Goal: Transaction & Acquisition: Purchase product/service

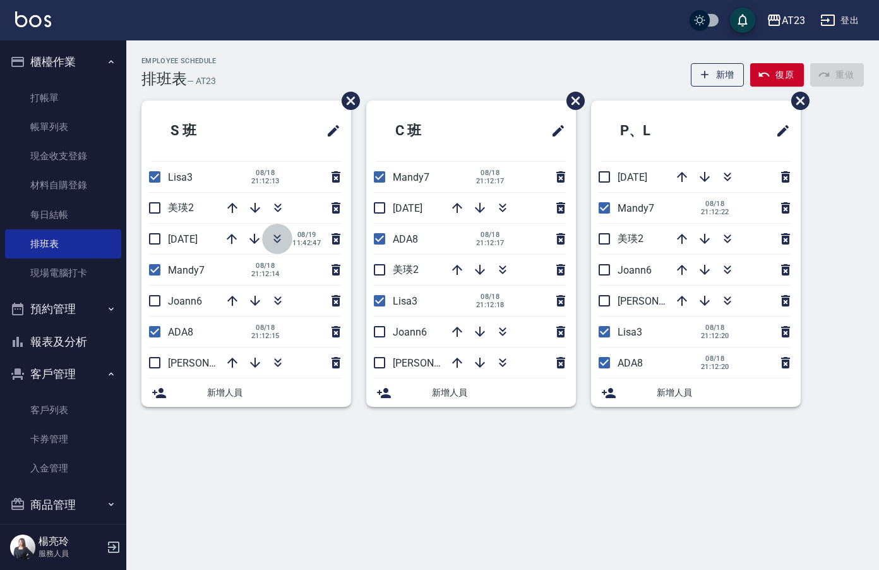
click at [284, 238] on icon "button" at bounding box center [277, 238] width 15 height 15
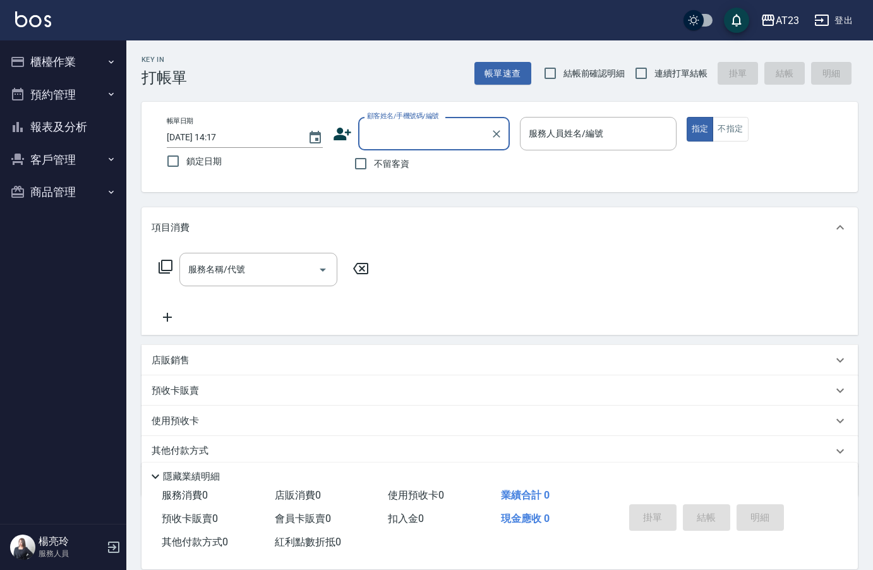
click at [361, 165] on input "不留客資" at bounding box center [360, 163] width 27 height 27
checkbox input "true"
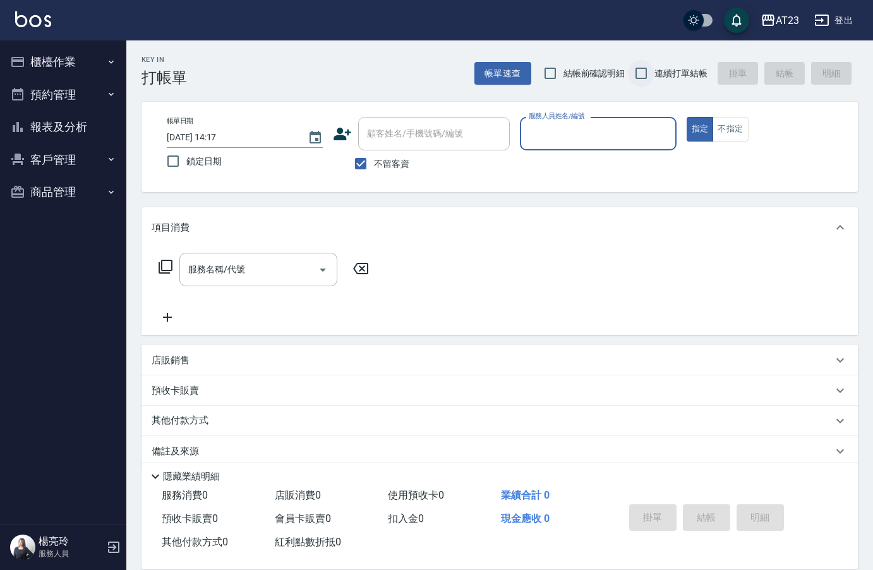
click at [639, 69] on input "連續打單結帳" at bounding box center [641, 73] width 27 height 27
checkbox input "true"
click at [615, 130] on input "服務人員姓名/編號" at bounding box center [598, 134] width 145 height 22
type input "19"
type button "true"
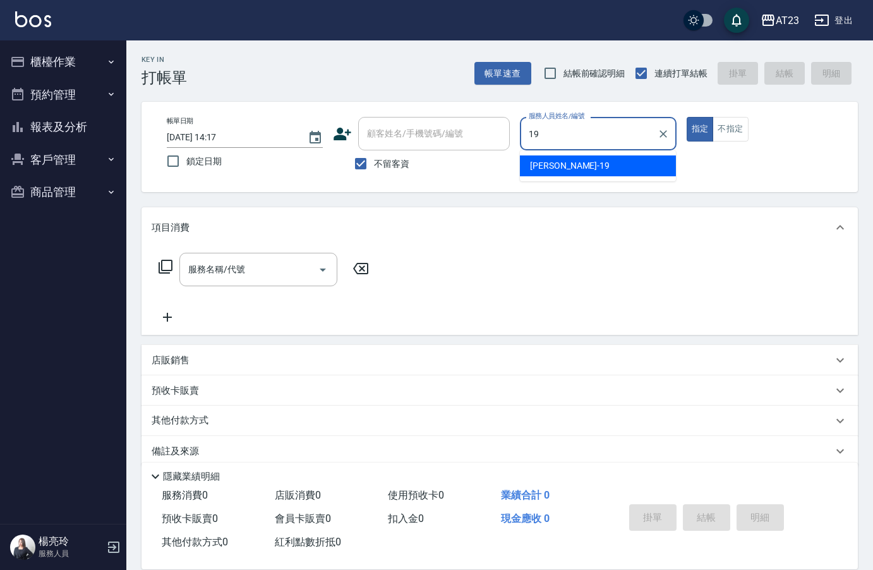
type input "[PERSON_NAME]-19"
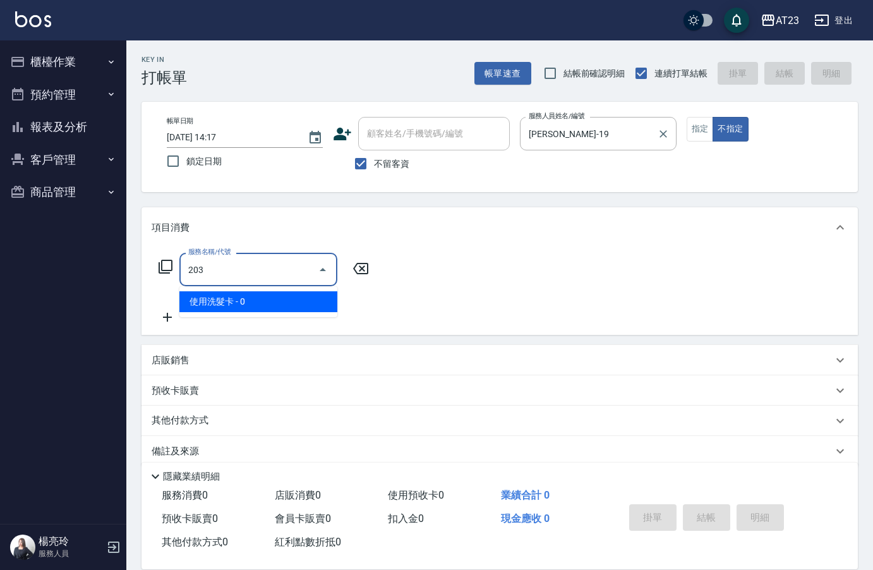
type input "使用洗髮卡(203)"
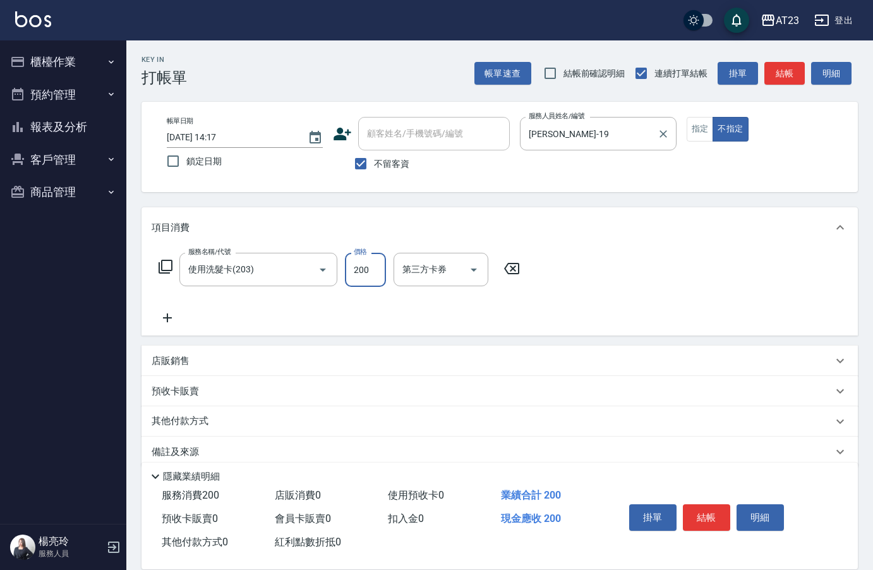
type input "200"
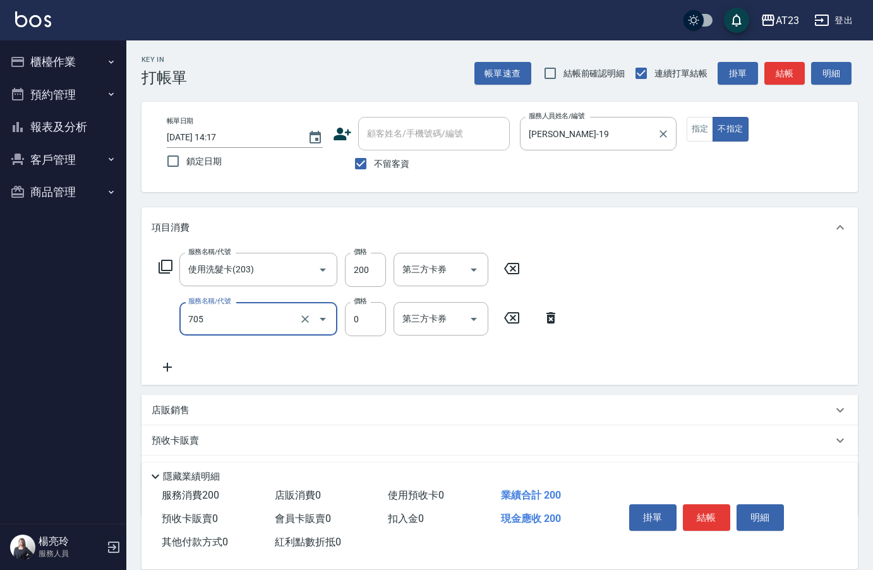
type input "互助50(705)"
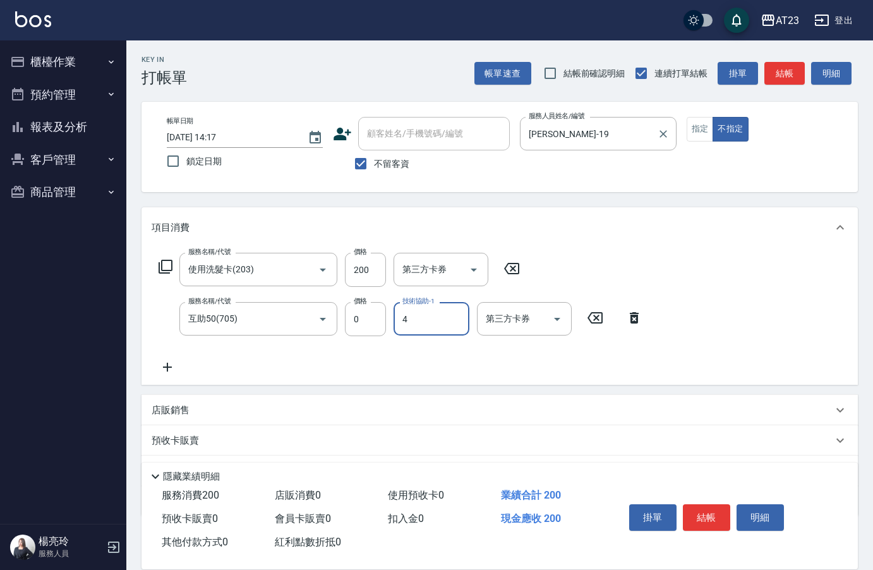
type input "4"
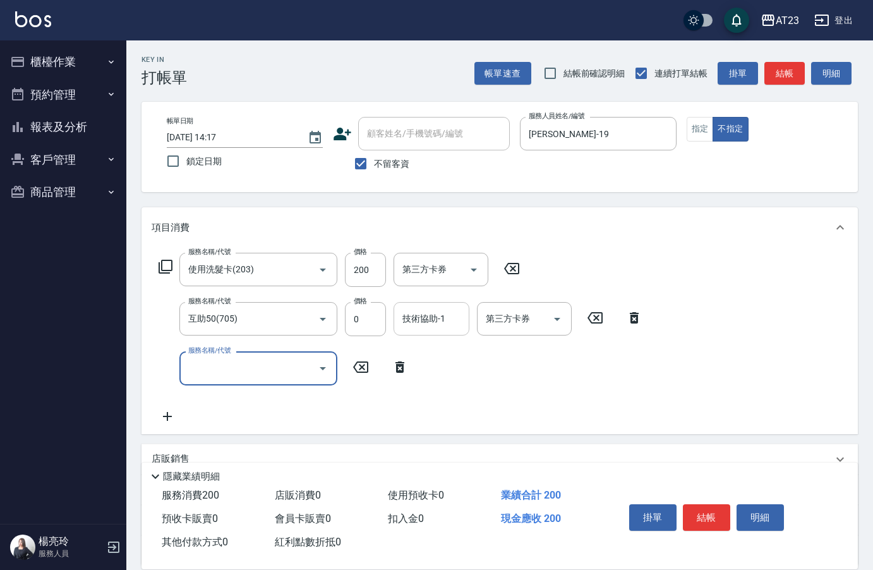
click at [437, 329] on input "技術協助-1" at bounding box center [431, 319] width 64 height 22
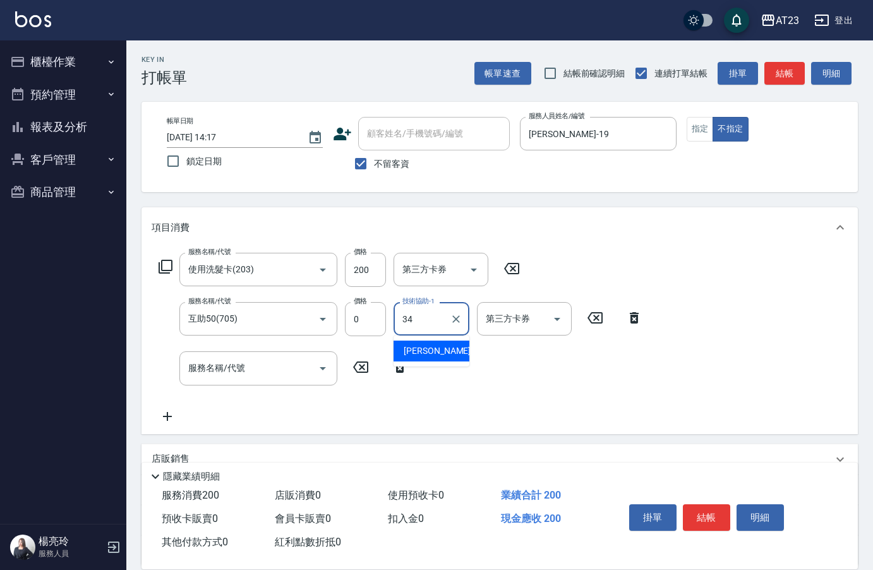
type input "[PERSON_NAME]-34"
click at [715, 512] on button "結帳" at bounding box center [706, 517] width 47 height 27
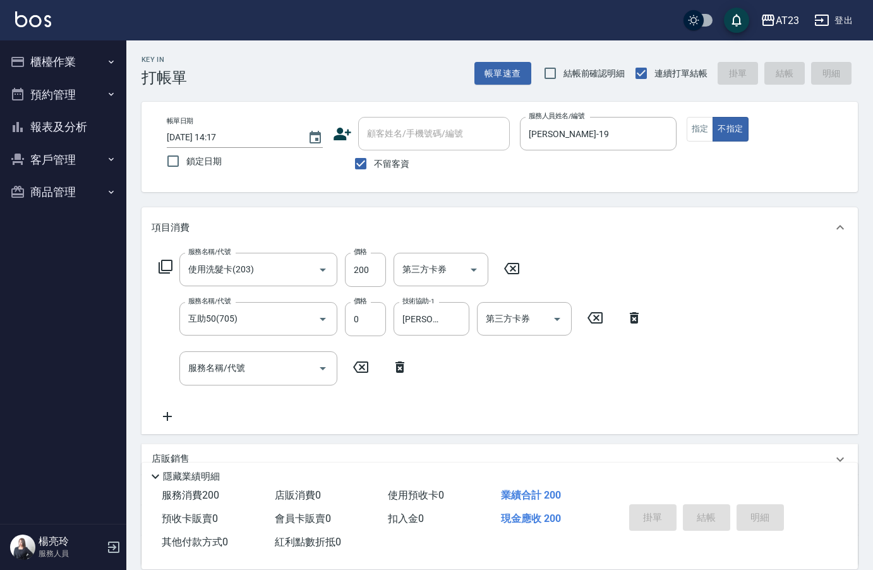
type input "[DATE] 14:18"
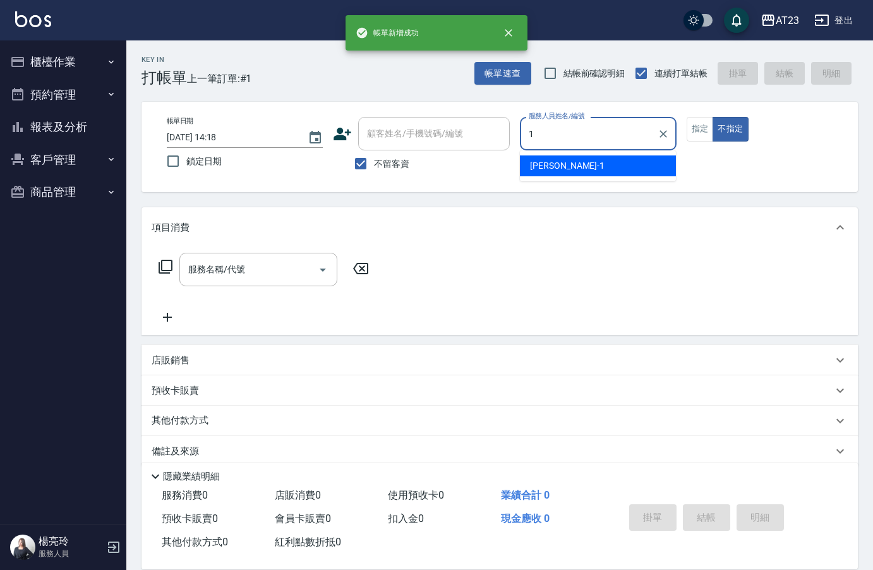
type input "[PERSON_NAME]-1"
type button "false"
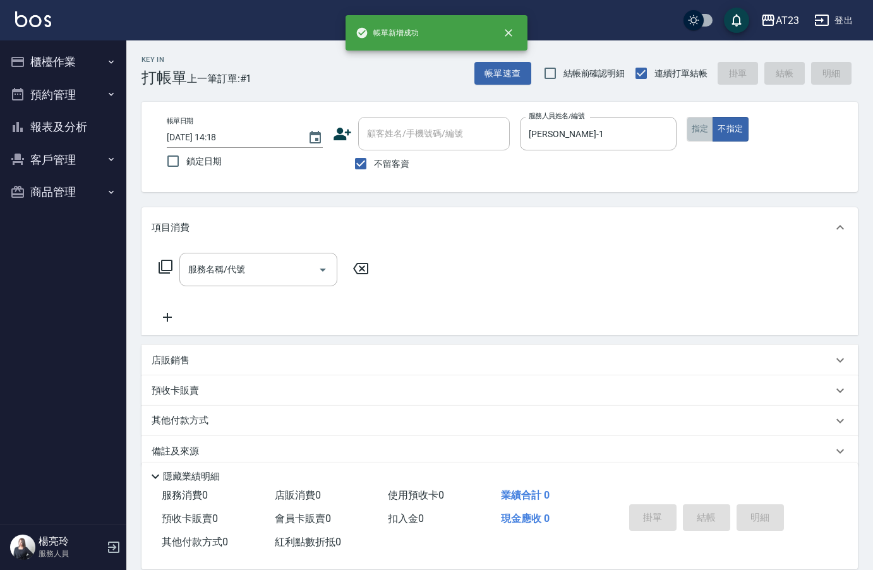
click at [703, 125] on button "指定" at bounding box center [700, 129] width 27 height 25
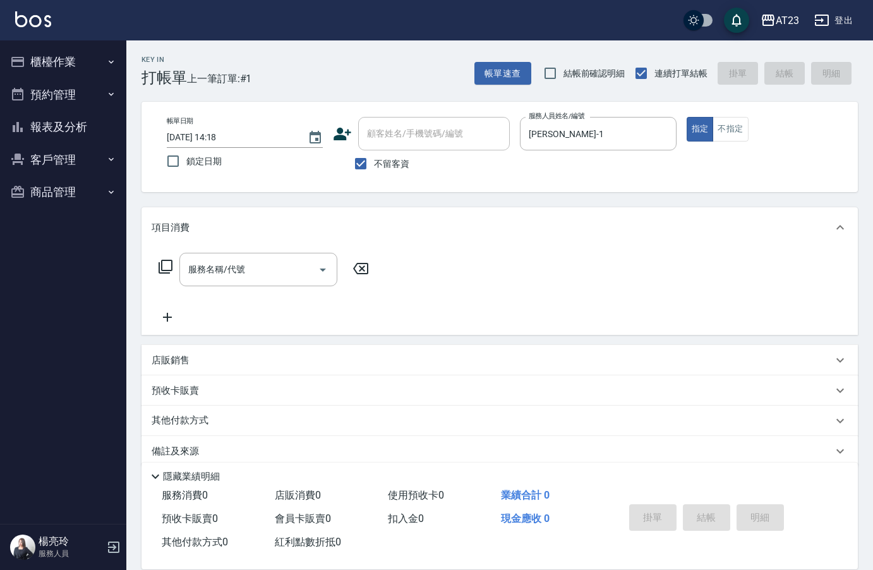
drag, startPoint x: 152, startPoint y: 342, endPoint x: 165, endPoint y: 362, distance: 23.8
click at [153, 342] on div "項目消費 服務名稱/代號 服務名稱/代號 店販銷售 服務人員姓名/編號 服務人員姓名/編號 商品代號/名稱 商品代號/名稱 預收卡販賣 卡券名稱/代號 卡券名…" at bounding box center [500, 336] width 716 height 259
click at [165, 364] on p "店販銷售" at bounding box center [171, 360] width 38 height 13
click at [227, 399] on input "服務人員姓名/編號" at bounding box center [198, 407] width 83 height 22
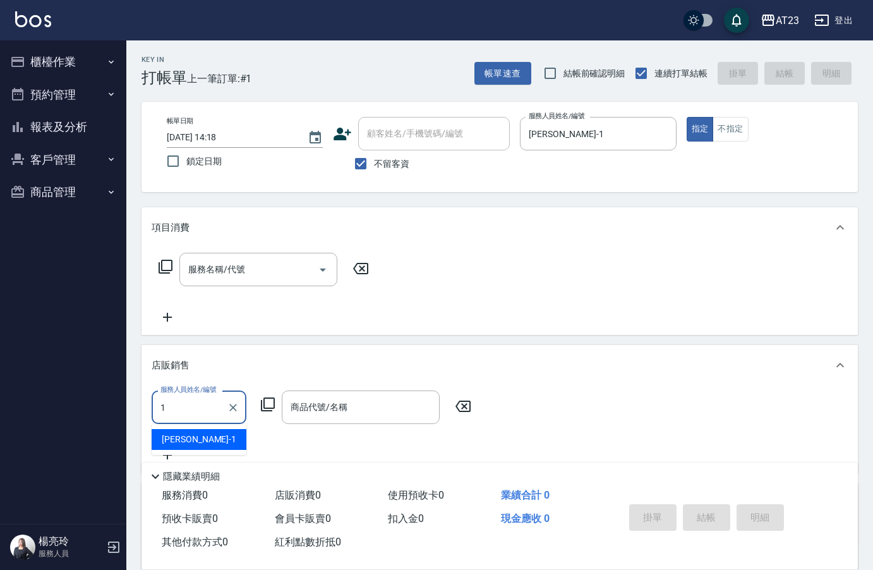
type input "[PERSON_NAME]-1"
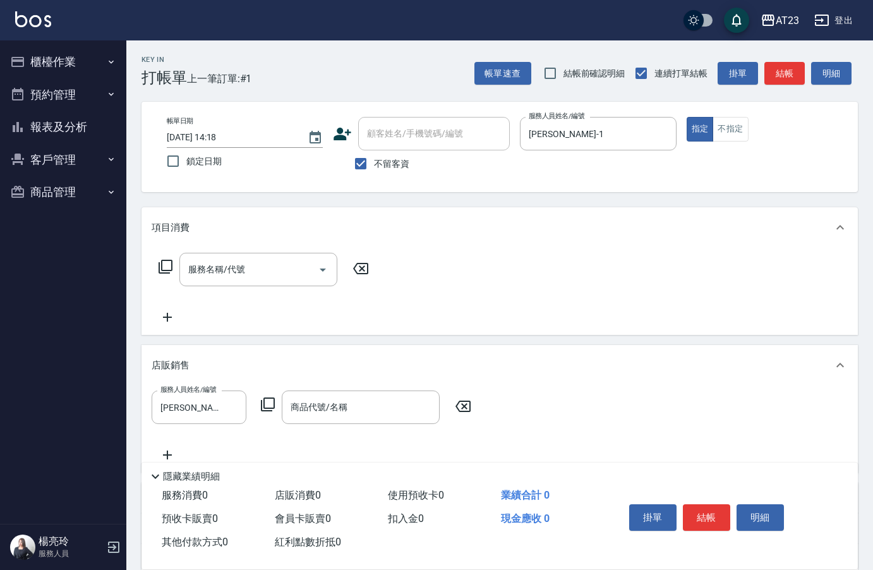
click at [269, 401] on icon at bounding box center [267, 404] width 15 height 15
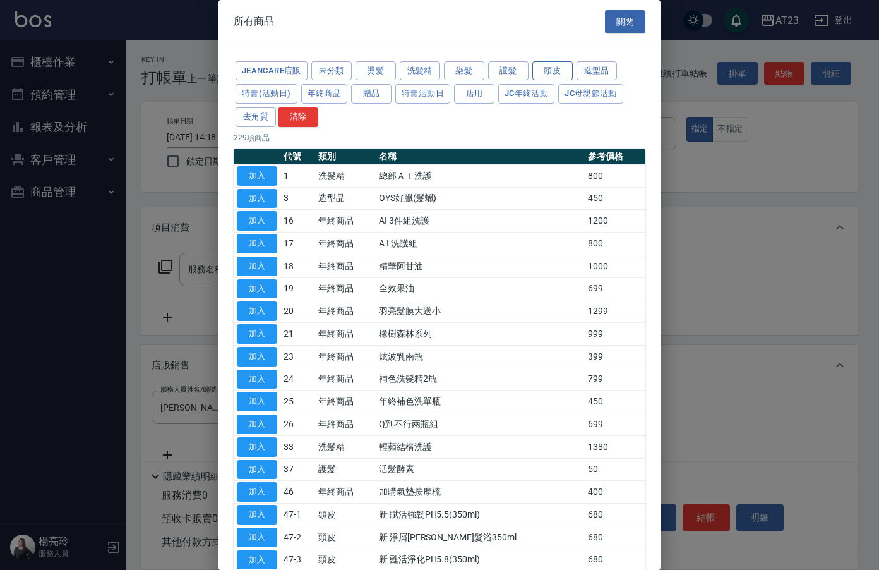
click at [557, 72] on button "頭皮" at bounding box center [553, 71] width 40 height 20
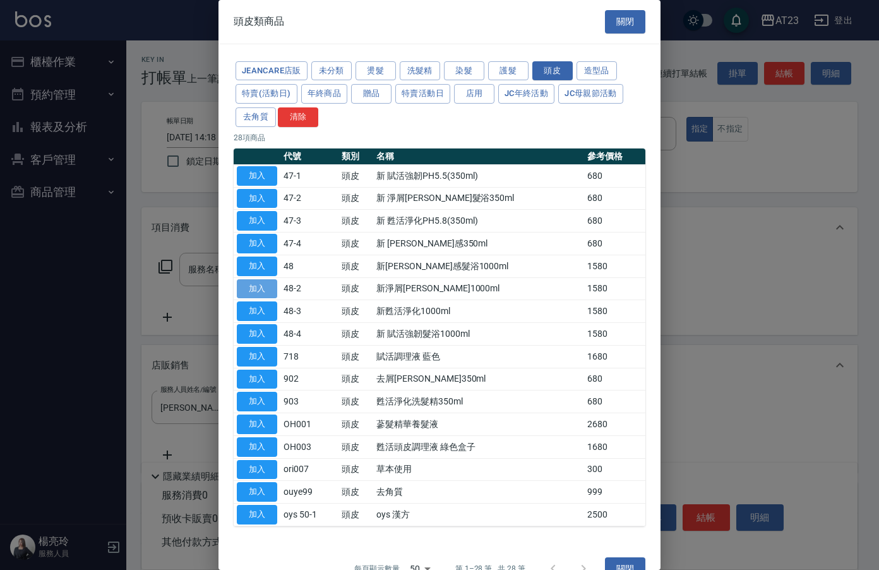
click at [248, 288] on button "加入" at bounding box center [257, 289] width 40 height 20
type input "新淨屑[PERSON_NAME]1000ml"
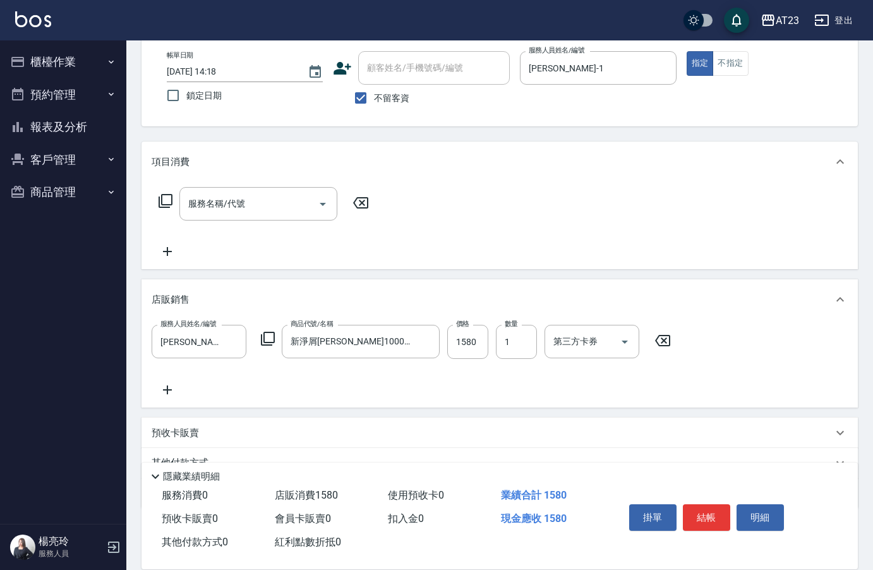
scroll to position [126, 0]
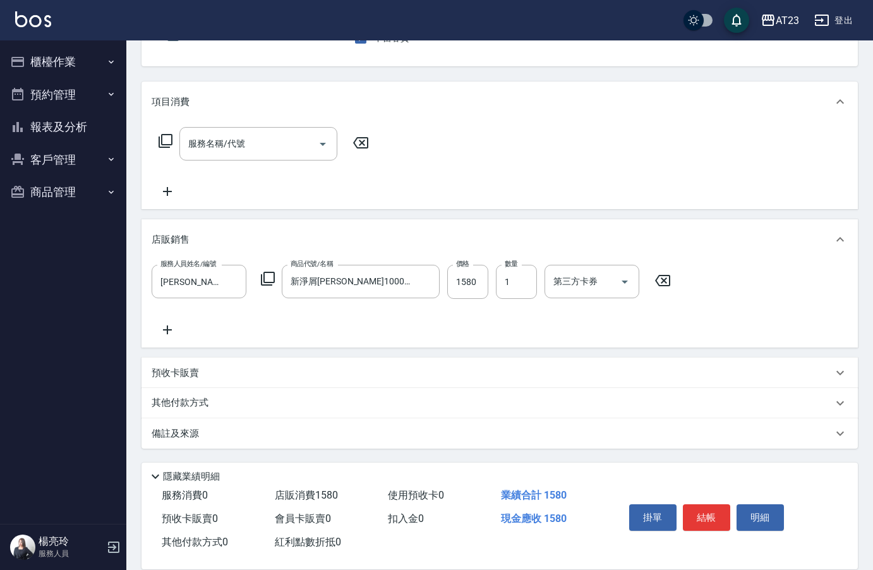
click at [172, 406] on p "其他付款方式" at bounding box center [183, 403] width 63 height 14
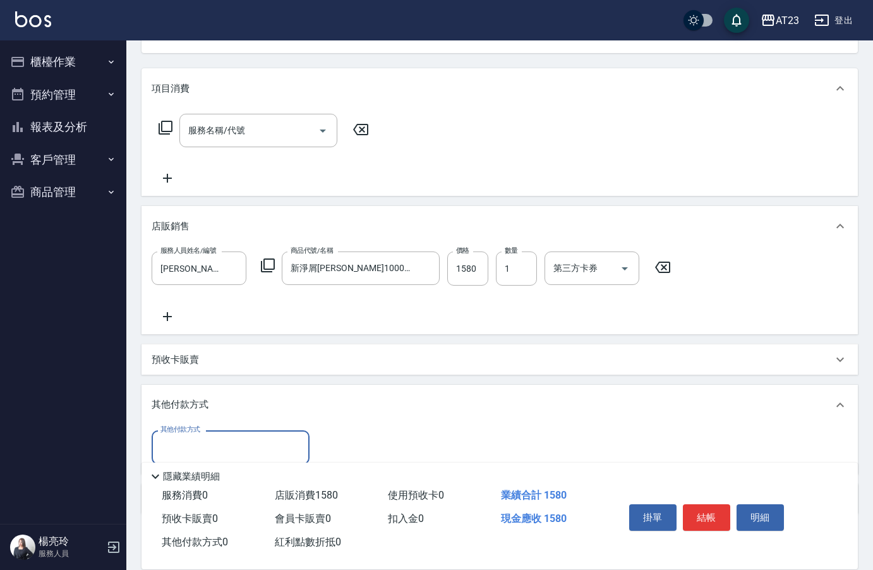
scroll to position [0, 0]
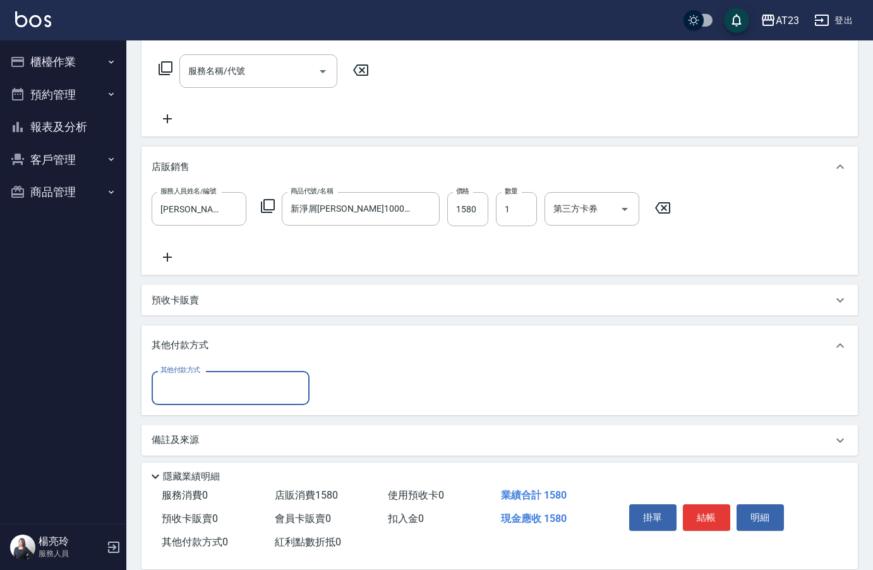
click at [181, 390] on input "其他付款方式" at bounding box center [230, 388] width 147 height 22
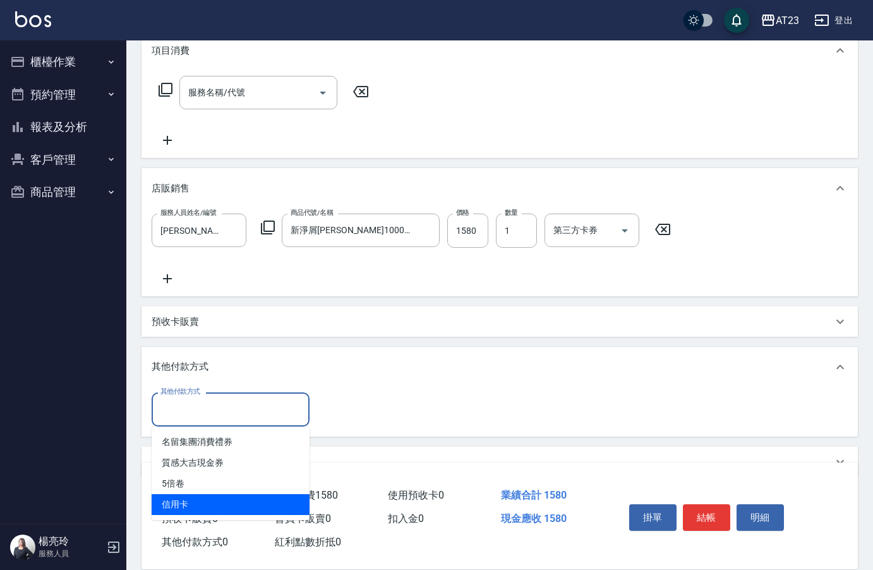
scroll to position [198, 0]
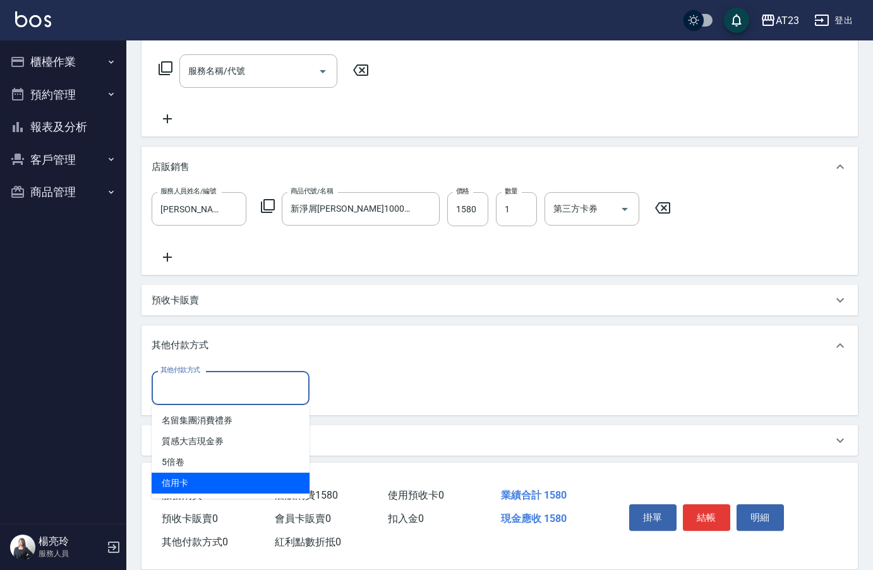
click at [205, 475] on span "信用卡" at bounding box center [231, 483] width 158 height 21
type input "信用卡"
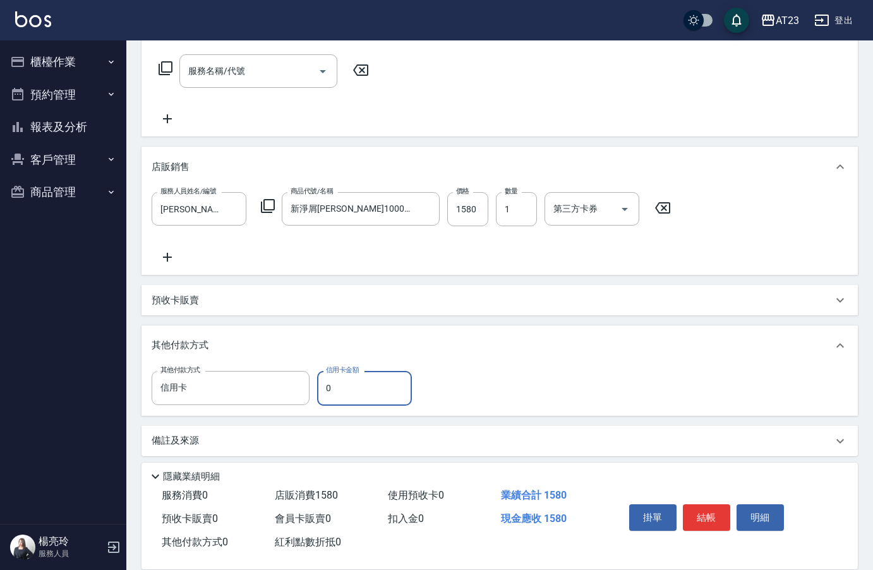
drag, startPoint x: 329, startPoint y: 394, endPoint x: 346, endPoint y: 385, distance: 19.5
click at [311, 394] on div "其他付款方式 信用卡 其他付款方式 信用卡金額 0 信用卡金額" at bounding box center [286, 388] width 268 height 34
type input "1580"
click at [715, 515] on button "結帳" at bounding box center [706, 517] width 47 height 27
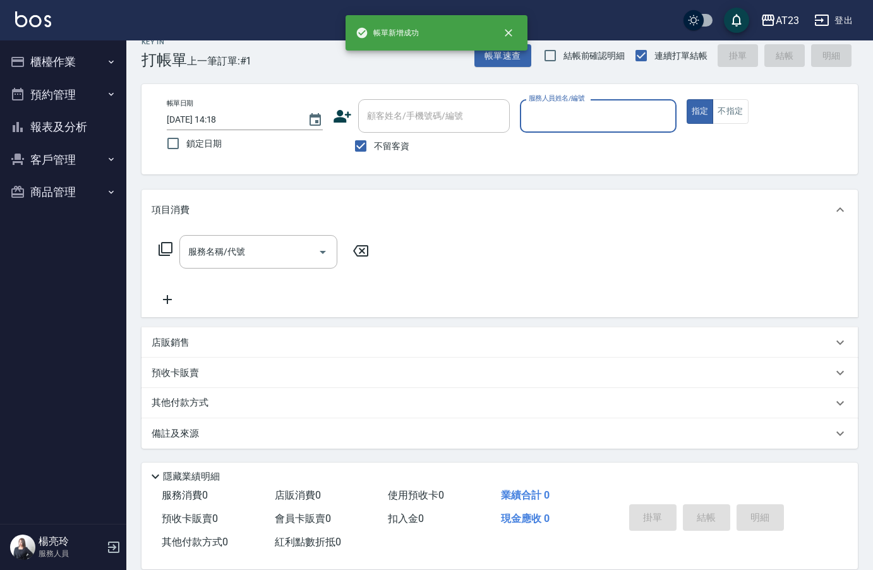
scroll to position [0, 0]
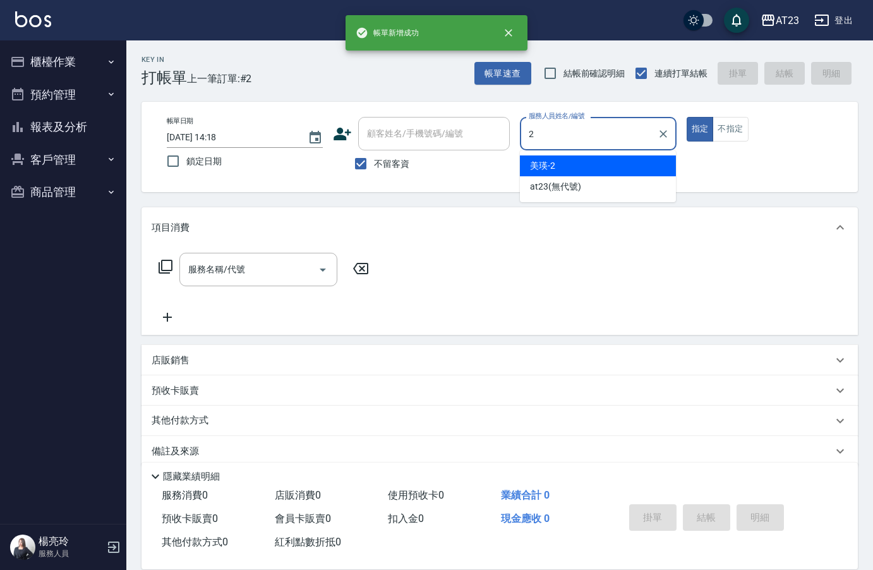
type input "美瑛-2"
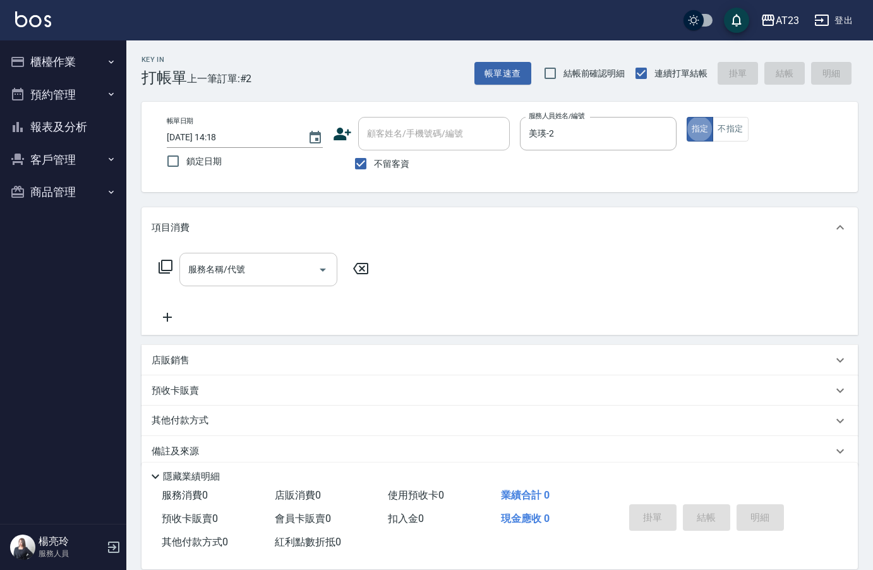
click at [248, 269] on input "服務名稱/代號" at bounding box center [249, 269] width 128 height 22
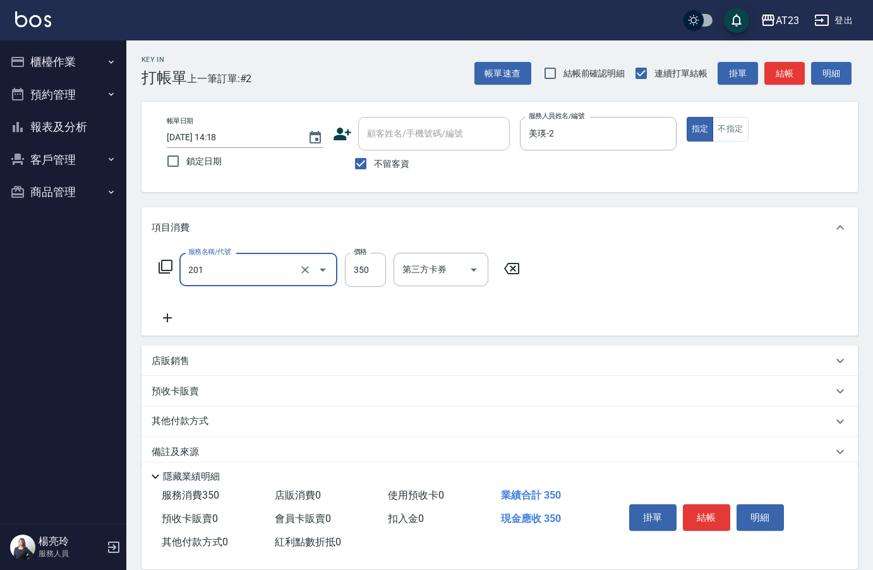
type input "一般洗髮(201)"
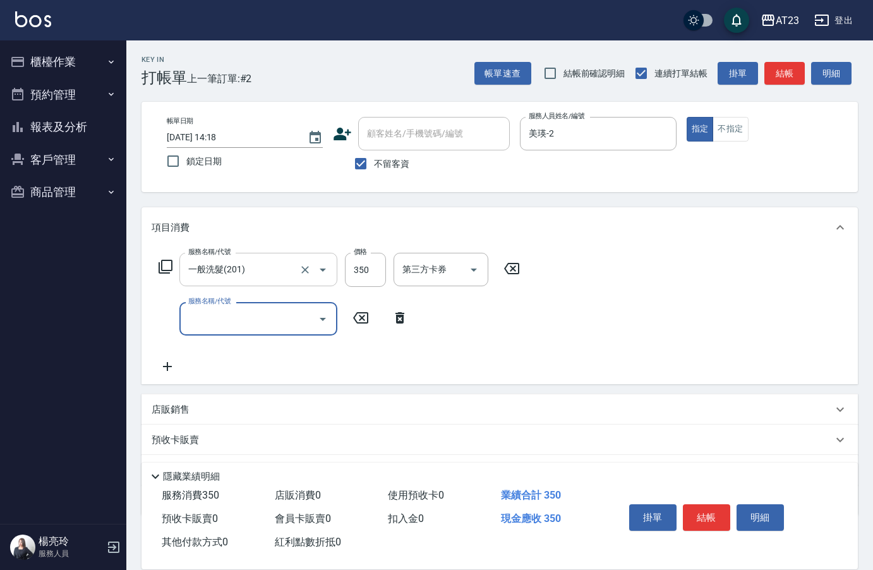
type input "2"
type input "剪髮卡(306)"
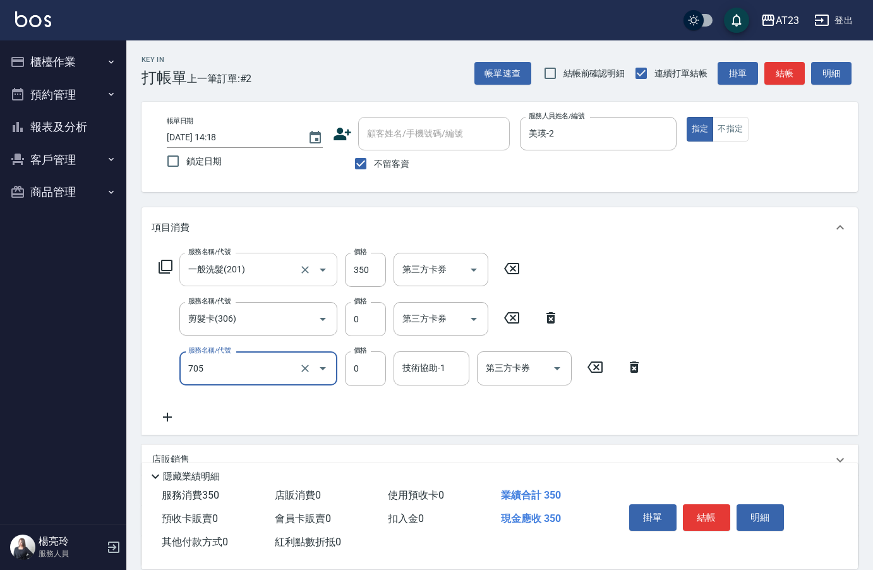
type input "互助50(705)"
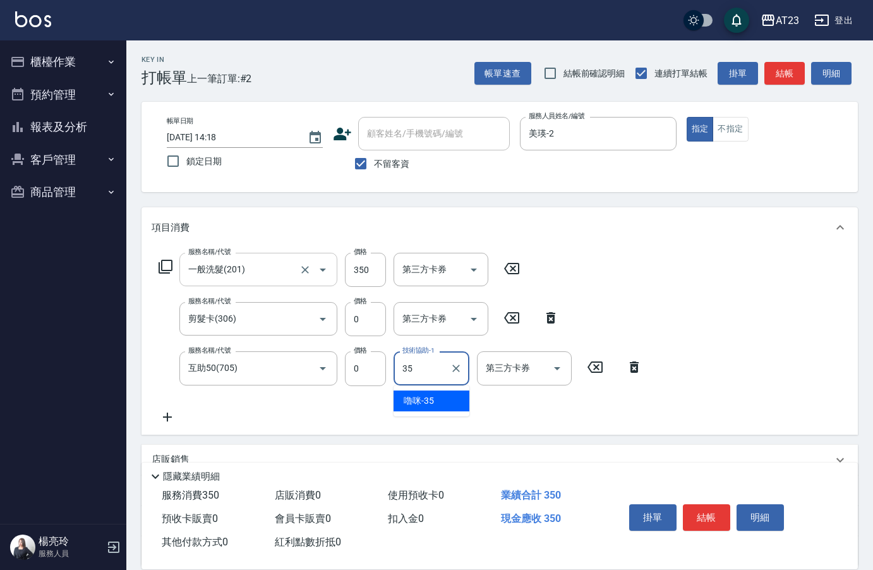
type input "嚕咪-35"
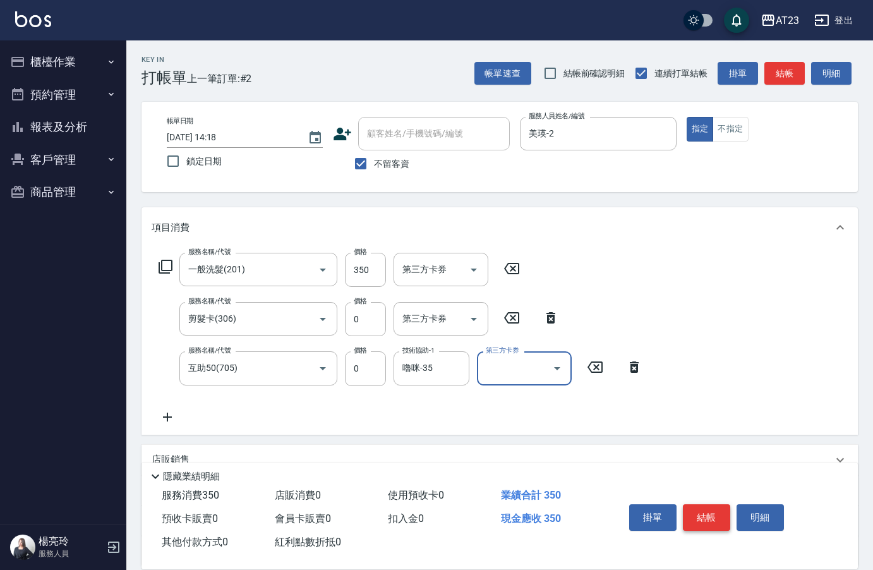
drag, startPoint x: 685, startPoint y: 497, endPoint x: 707, endPoint y: 510, distance: 25.8
click at [690, 504] on div "掛單 結帳 明細" at bounding box center [706, 519] width 165 height 40
click at [707, 510] on button "結帳" at bounding box center [706, 517] width 47 height 27
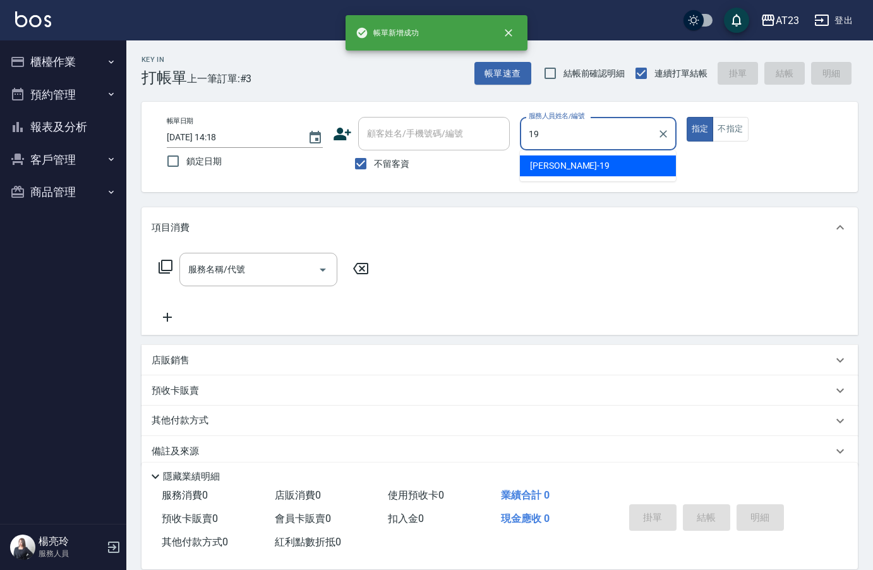
type input "[PERSON_NAME]-19"
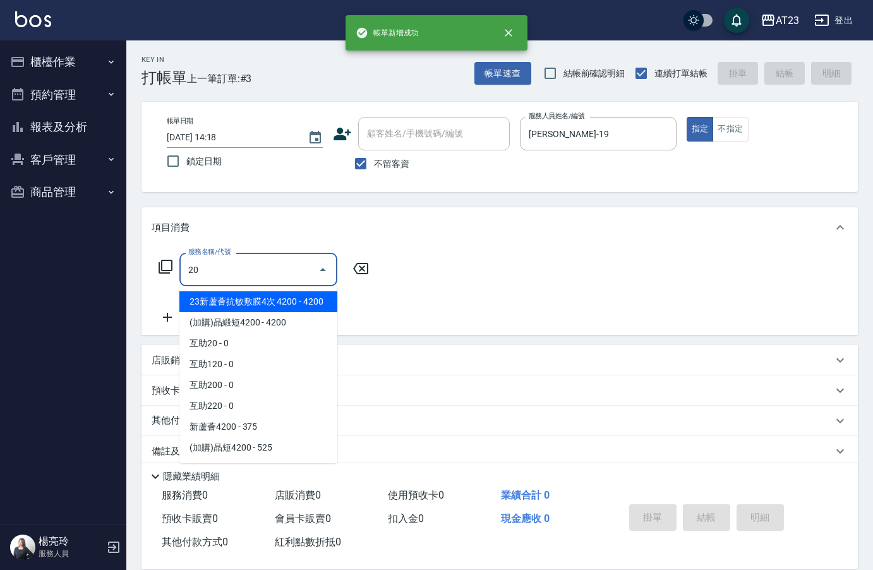
type input "2"
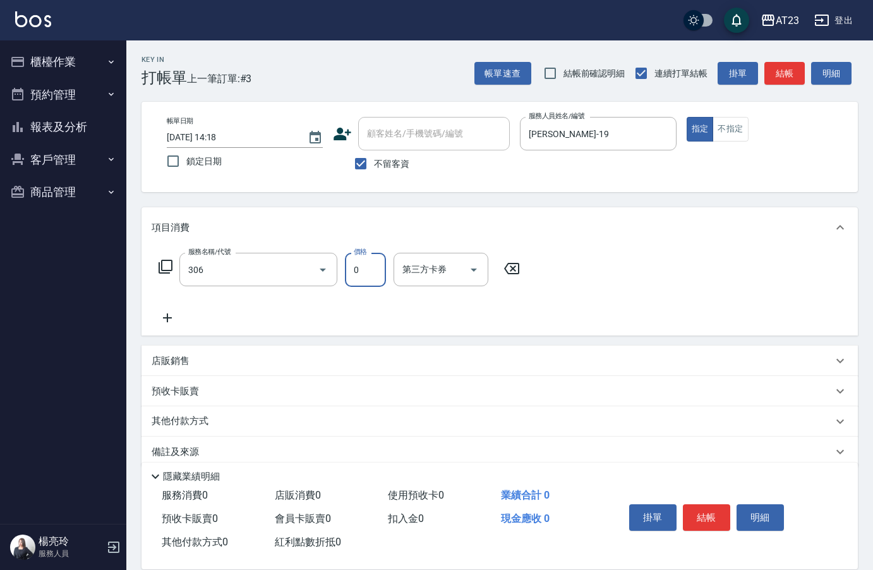
type input "剪髮卡(306)"
click at [701, 509] on button "結帳" at bounding box center [706, 517] width 47 height 27
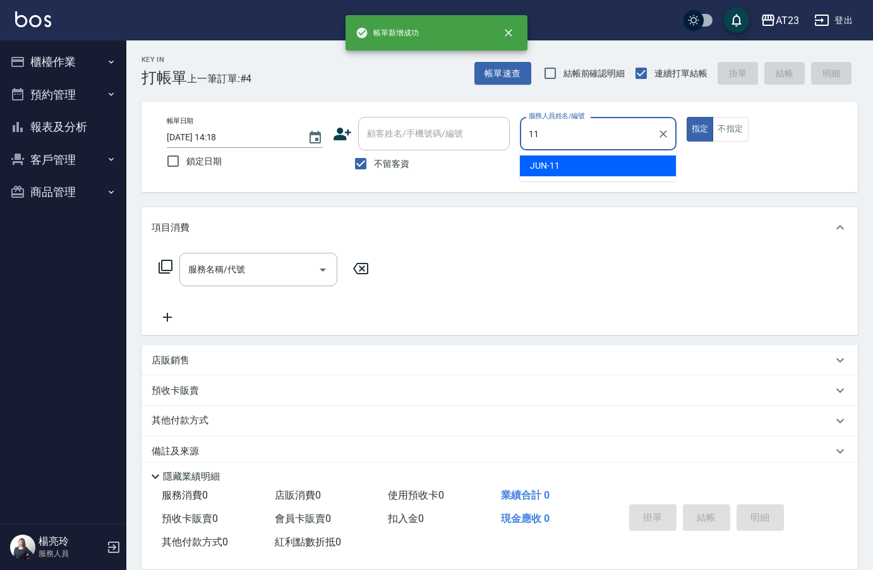
type input "JUN-11"
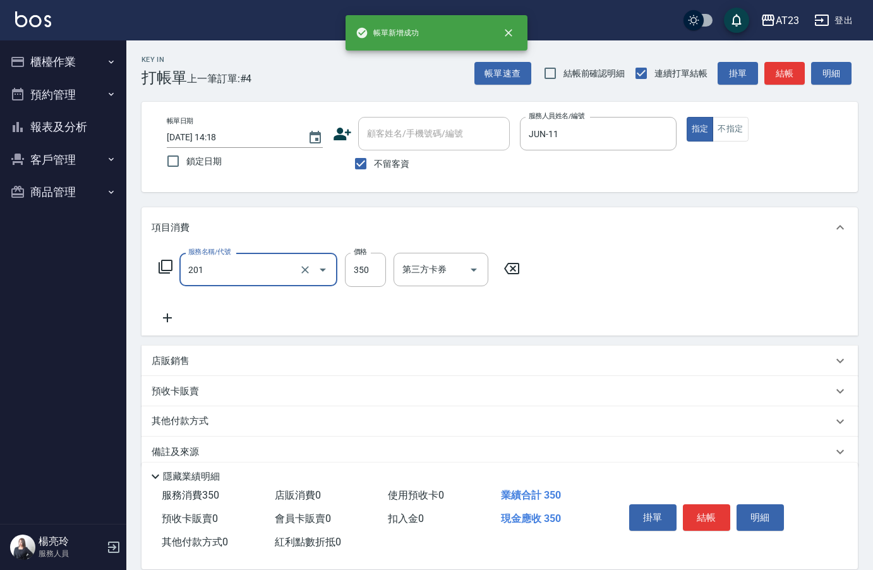
type input "一般洗髮(201)"
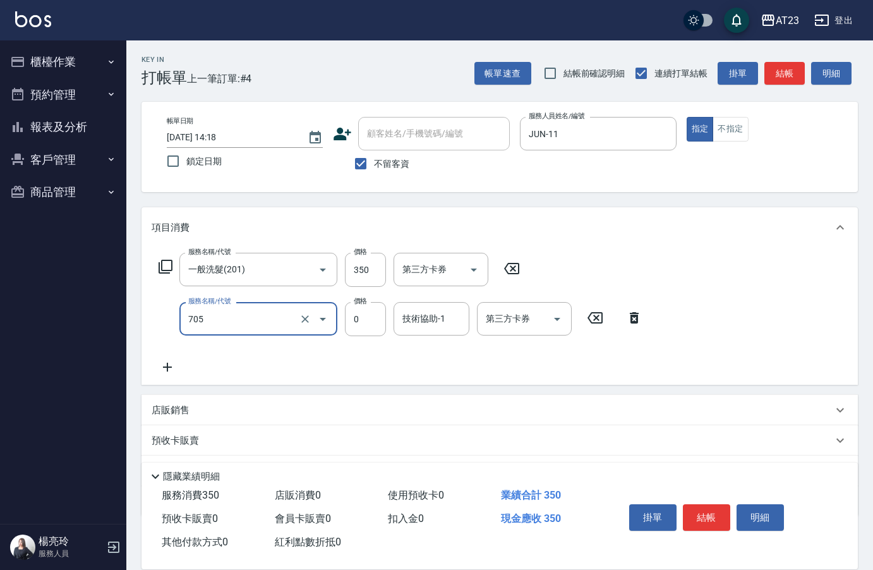
type input "互助50(705)"
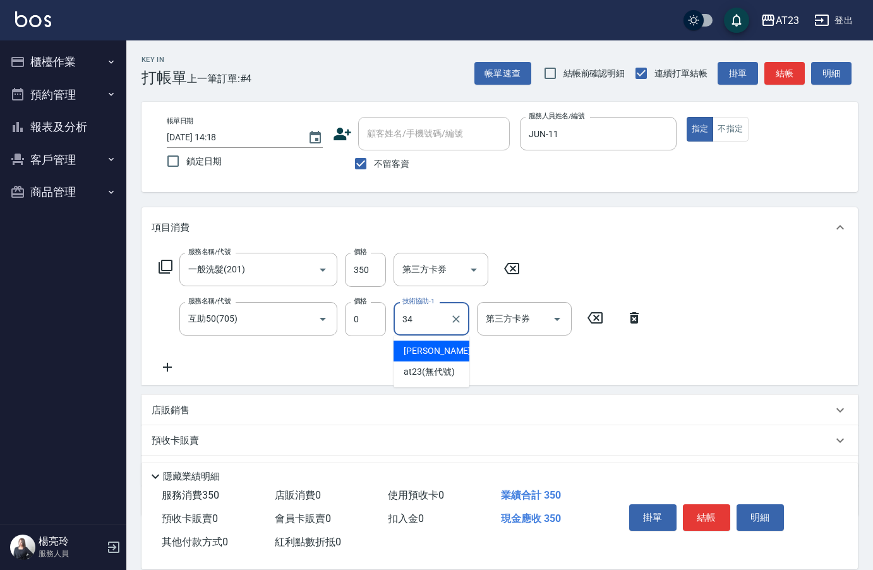
type input "[PERSON_NAME]-34"
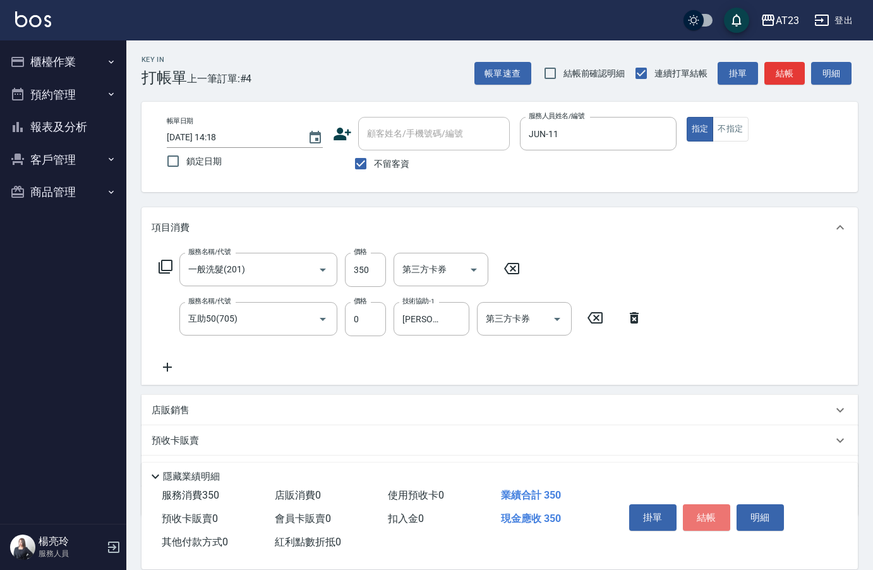
click at [701, 509] on button "結帳" at bounding box center [706, 517] width 47 height 27
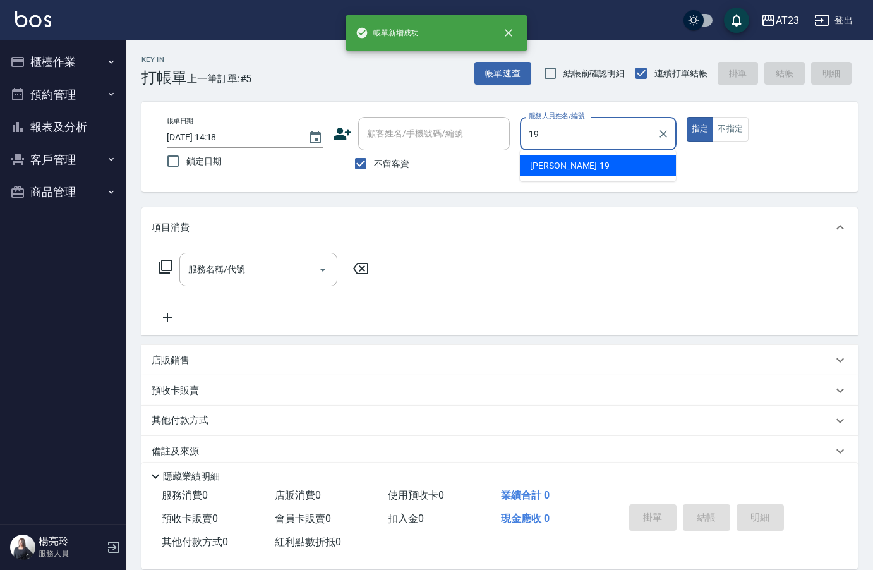
type input "[PERSON_NAME]-19"
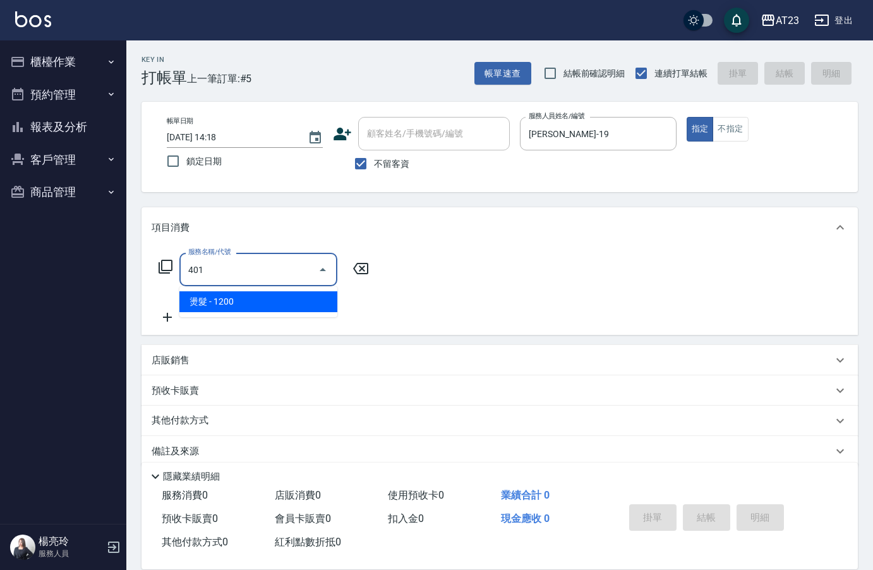
type input "燙髮(401)"
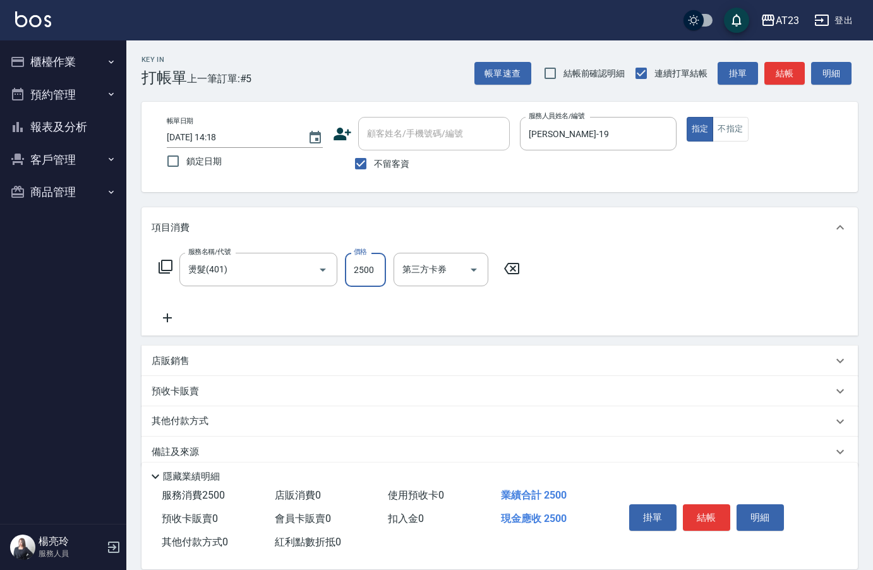
type input "2500"
click at [705, 508] on button "結帳" at bounding box center [706, 517] width 47 height 27
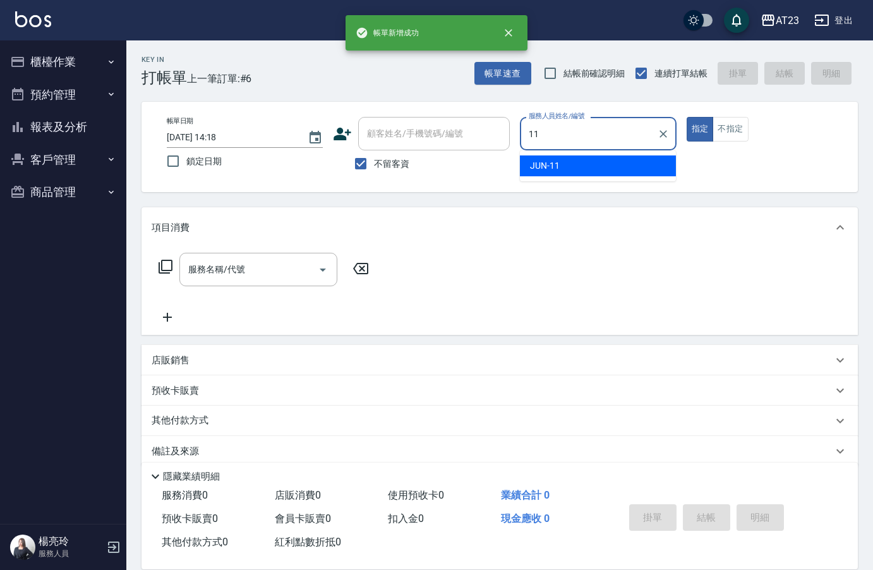
type input "JUN-11"
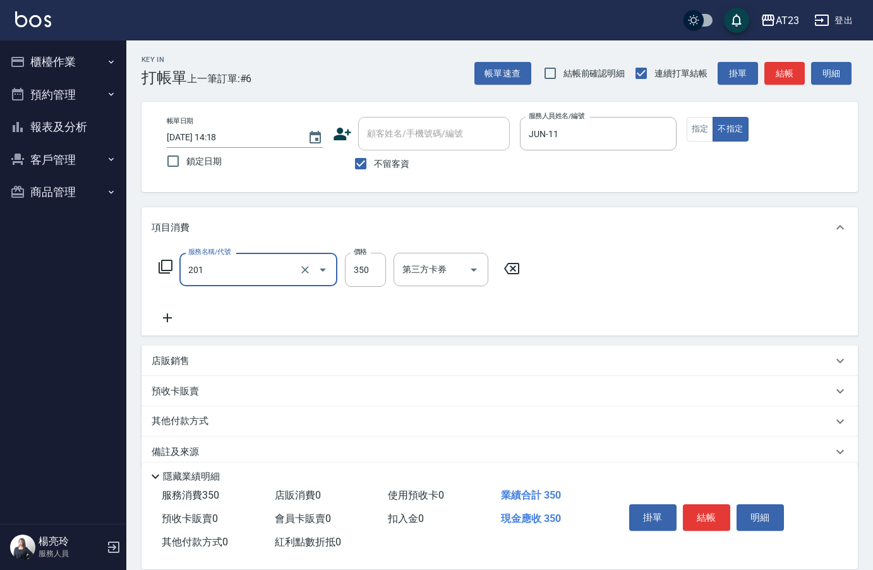
type input "一般洗髮(201)"
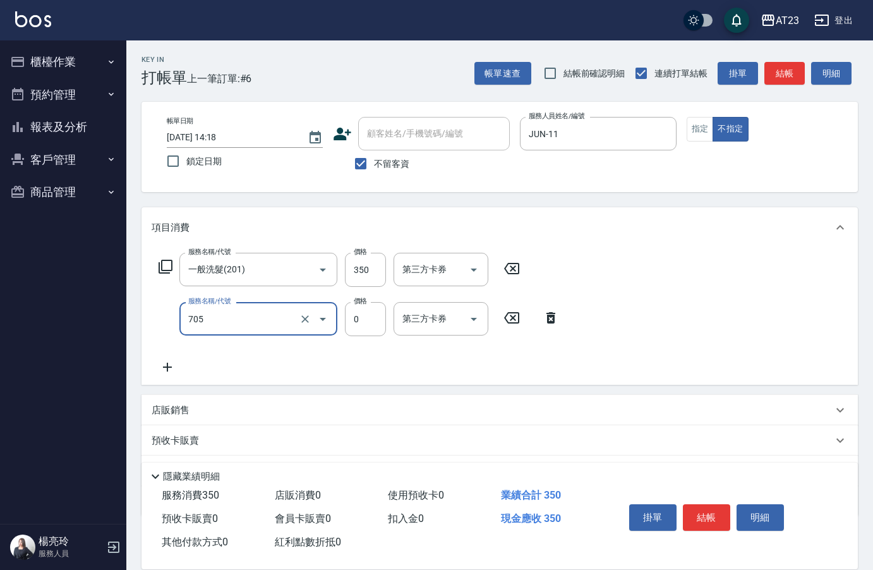
type input "互助50(705)"
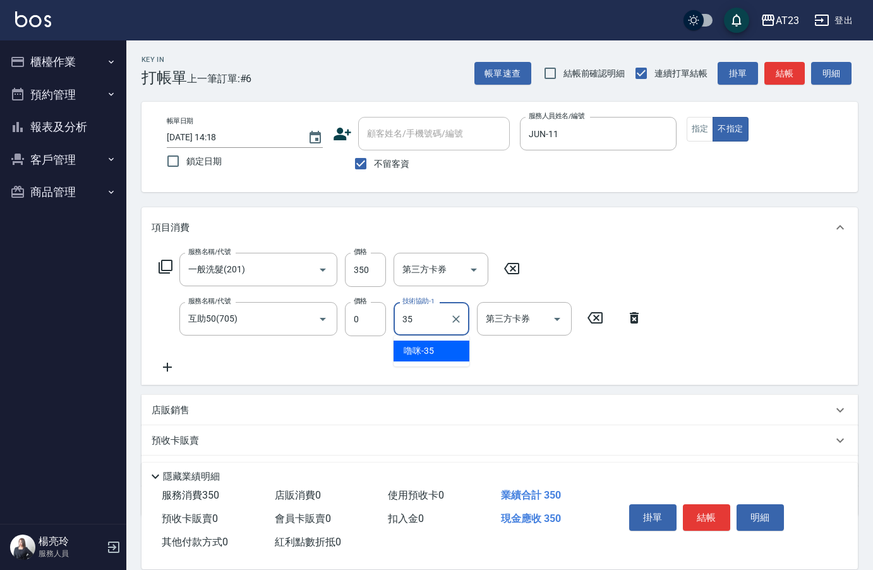
type input "嚕咪-35"
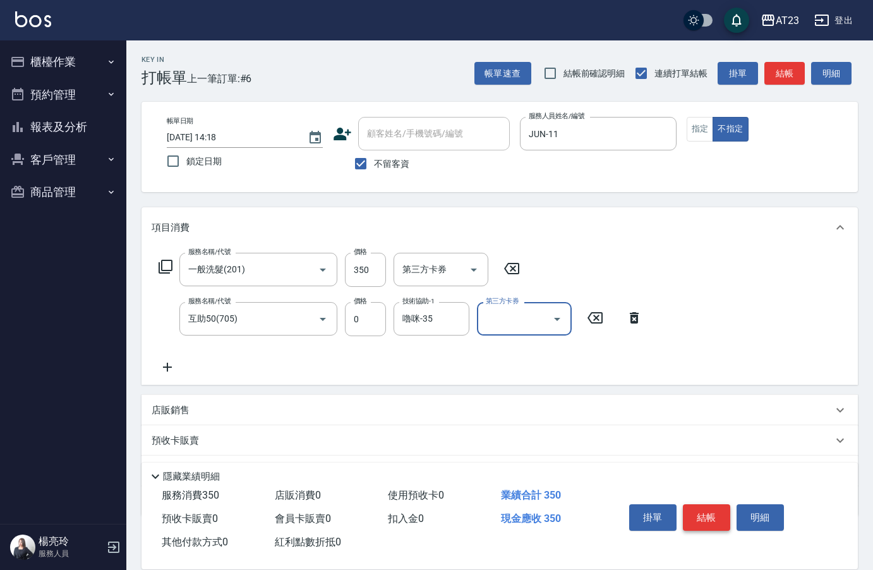
click at [692, 511] on button "結帳" at bounding box center [706, 517] width 47 height 27
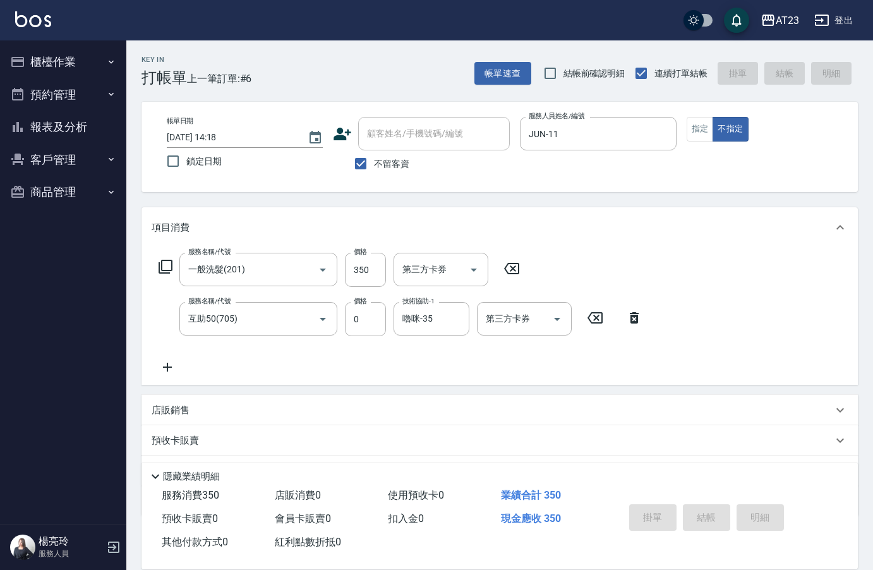
type input "[DATE] 14:19"
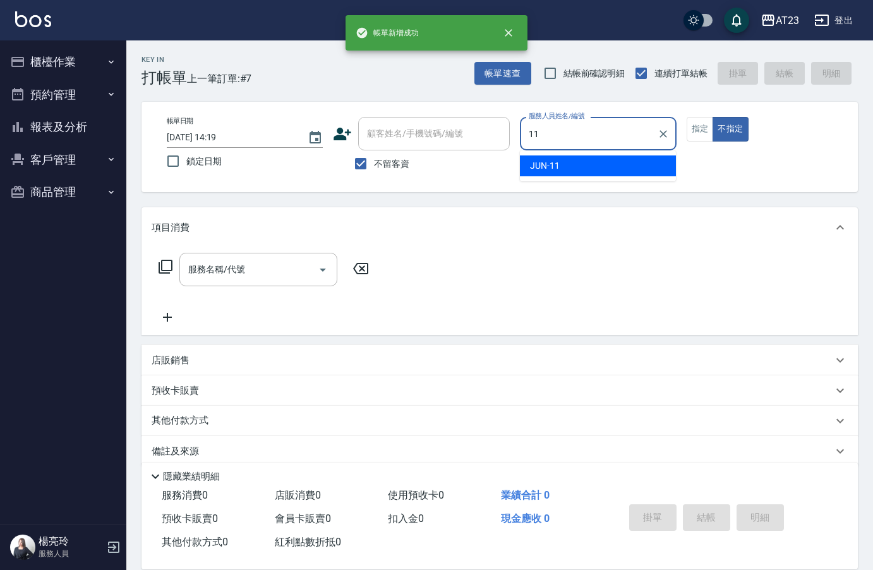
type input "JUN-11"
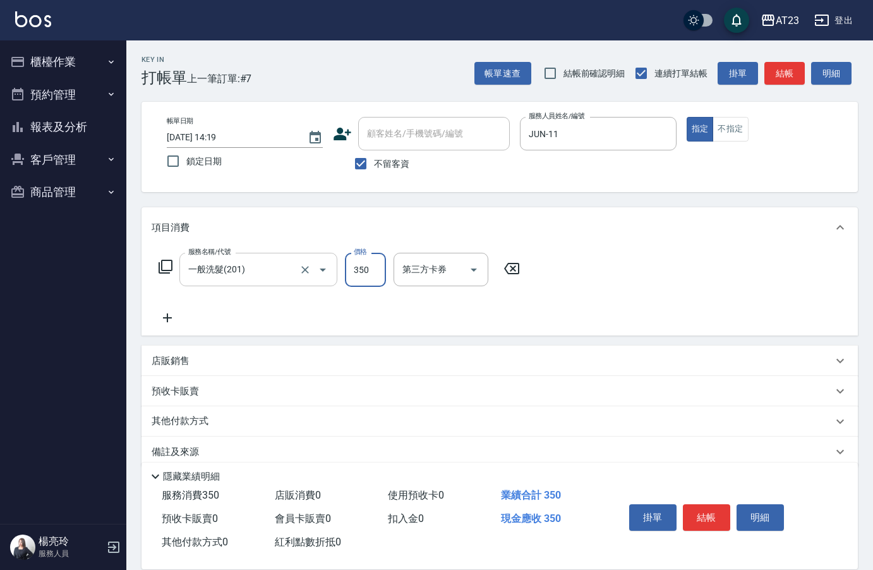
click at [257, 273] on input "一般洗髮(201)" at bounding box center [240, 269] width 111 height 22
type input "造型剪髮(301)"
type input "400"
click at [700, 513] on button "結帳" at bounding box center [706, 517] width 47 height 27
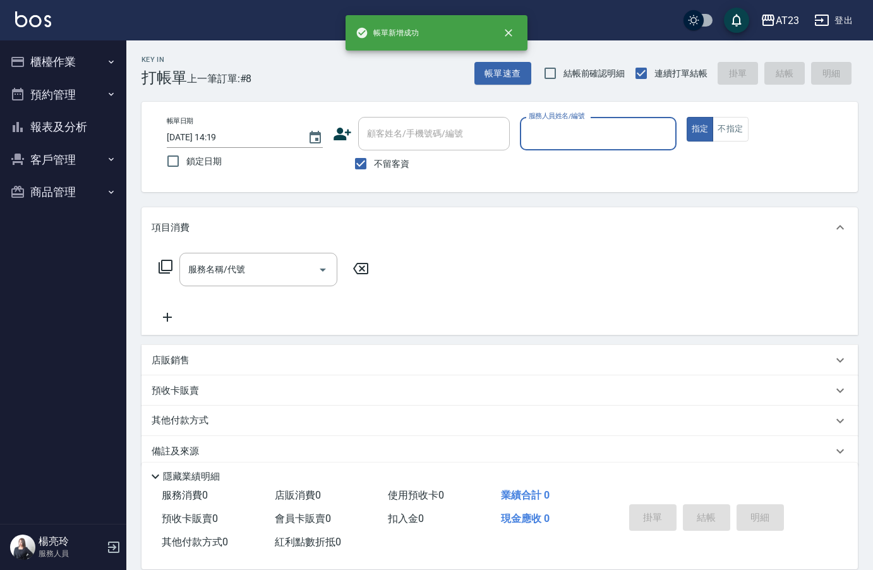
click at [55, 123] on button "報表及分析" at bounding box center [63, 127] width 116 height 33
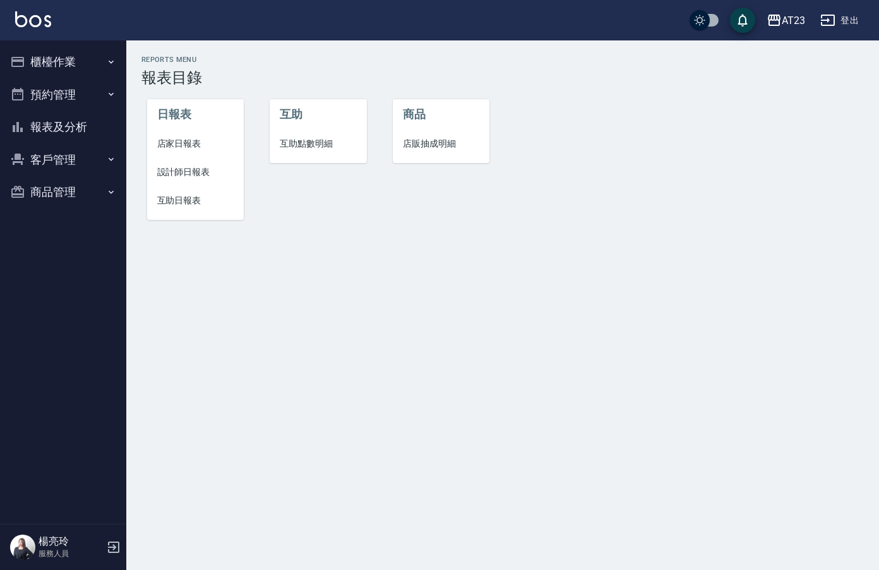
click at [65, 68] on button "櫃檯作業" at bounding box center [63, 61] width 116 height 33
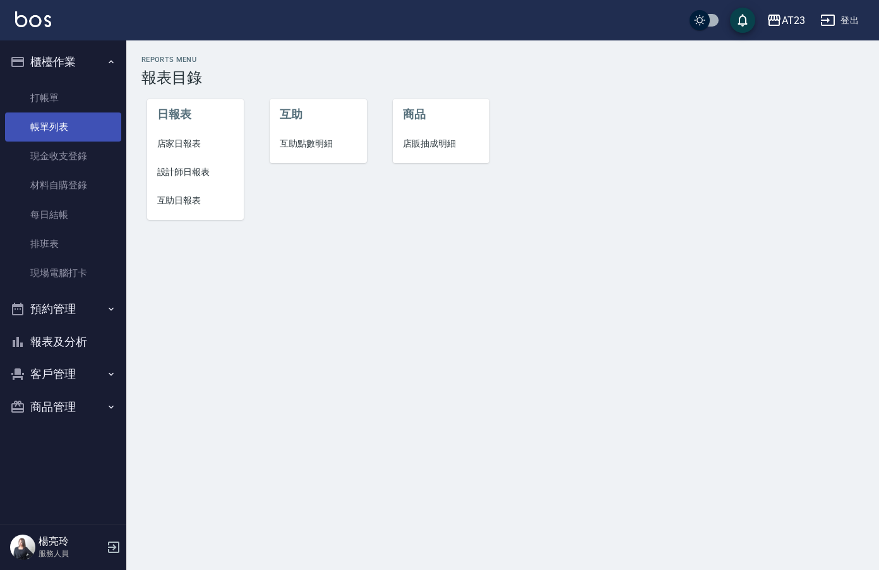
click at [57, 124] on link "帳單列表" at bounding box center [63, 126] width 116 height 29
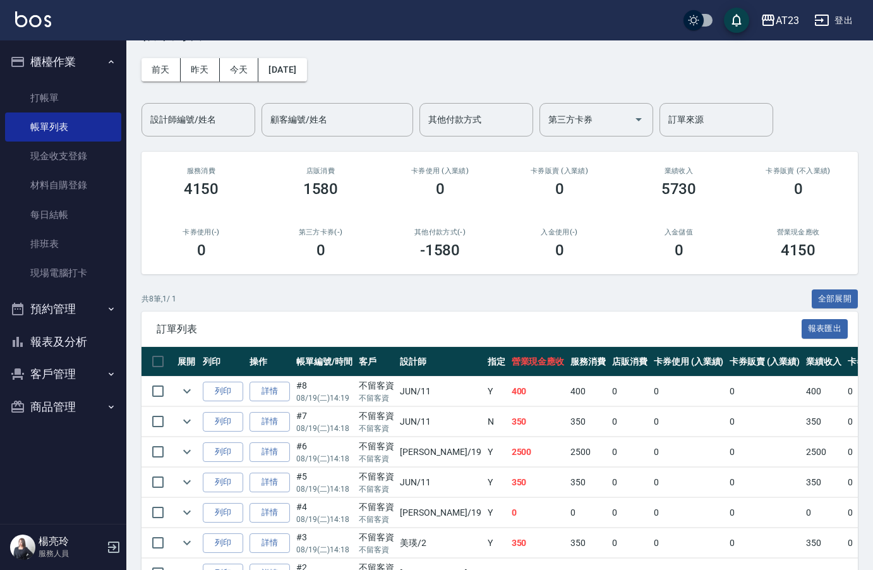
scroll to position [63, 0]
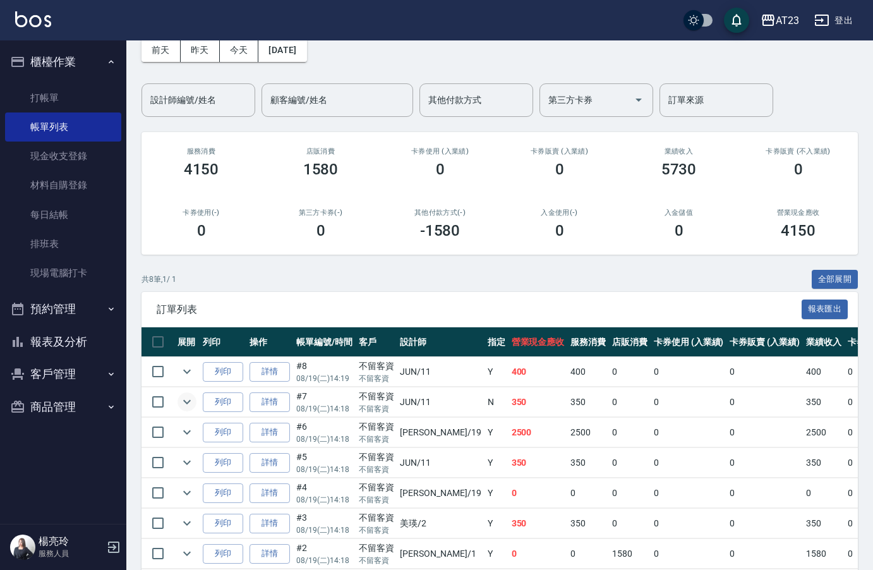
click at [187, 402] on icon "expand row" at bounding box center [186, 401] width 15 height 15
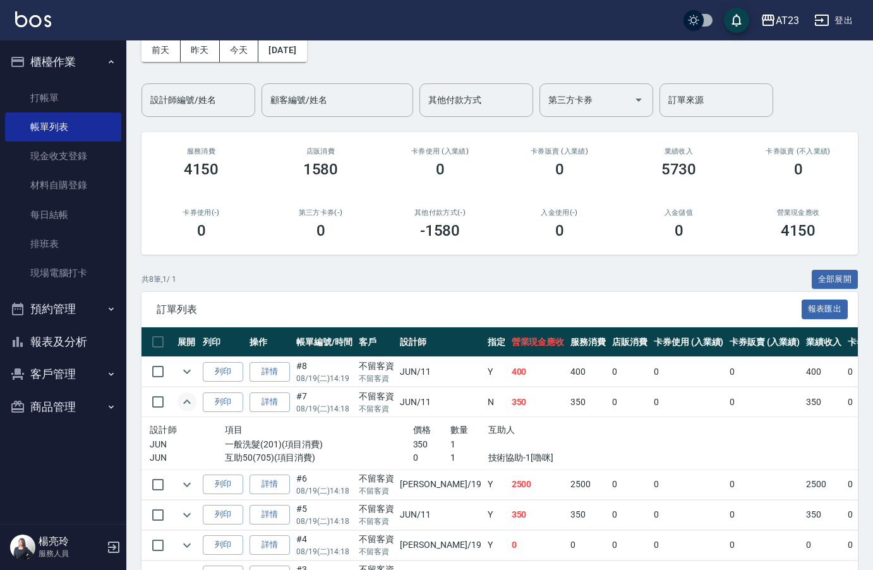
click at [187, 402] on icon "expand row" at bounding box center [186, 401] width 15 height 15
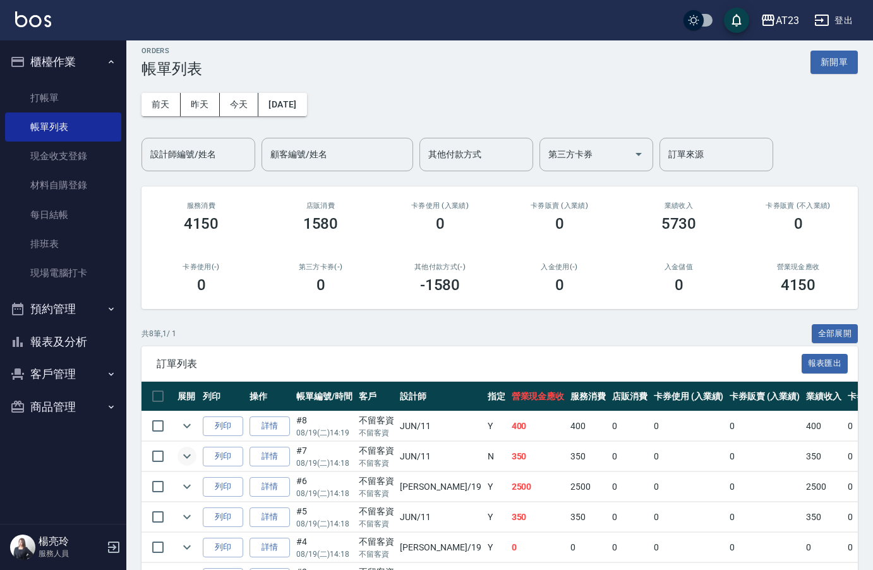
scroll to position [0, 0]
